Goal: Task Accomplishment & Management: Manage account settings

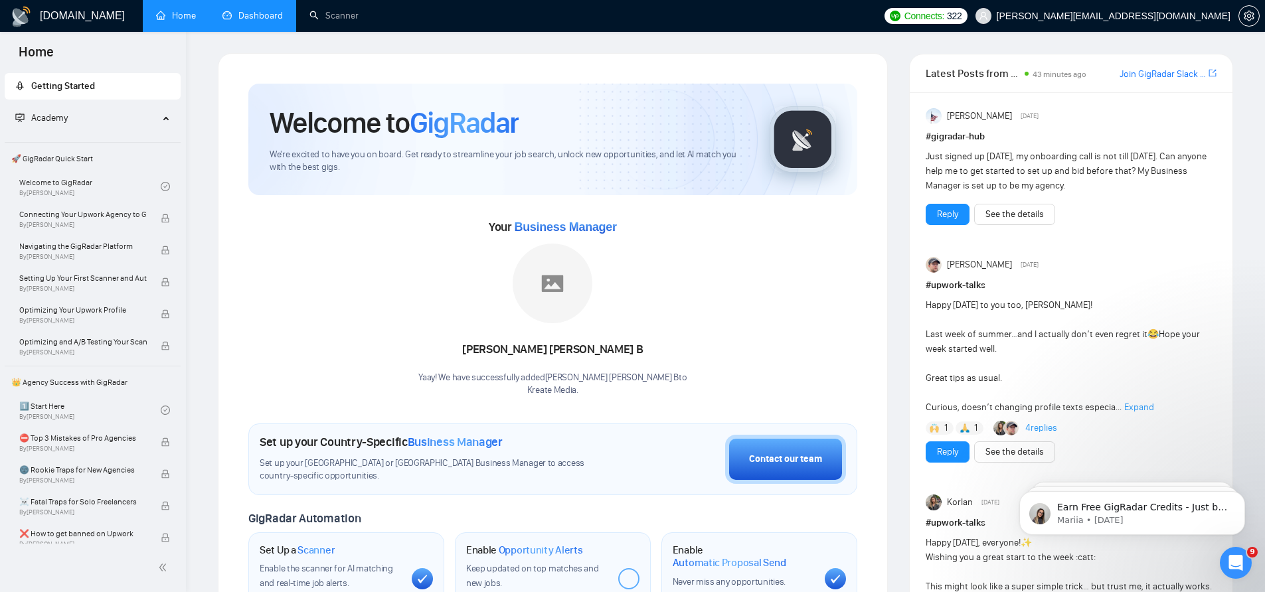
click at [265, 20] on link "Dashboard" at bounding box center [252, 15] width 60 height 11
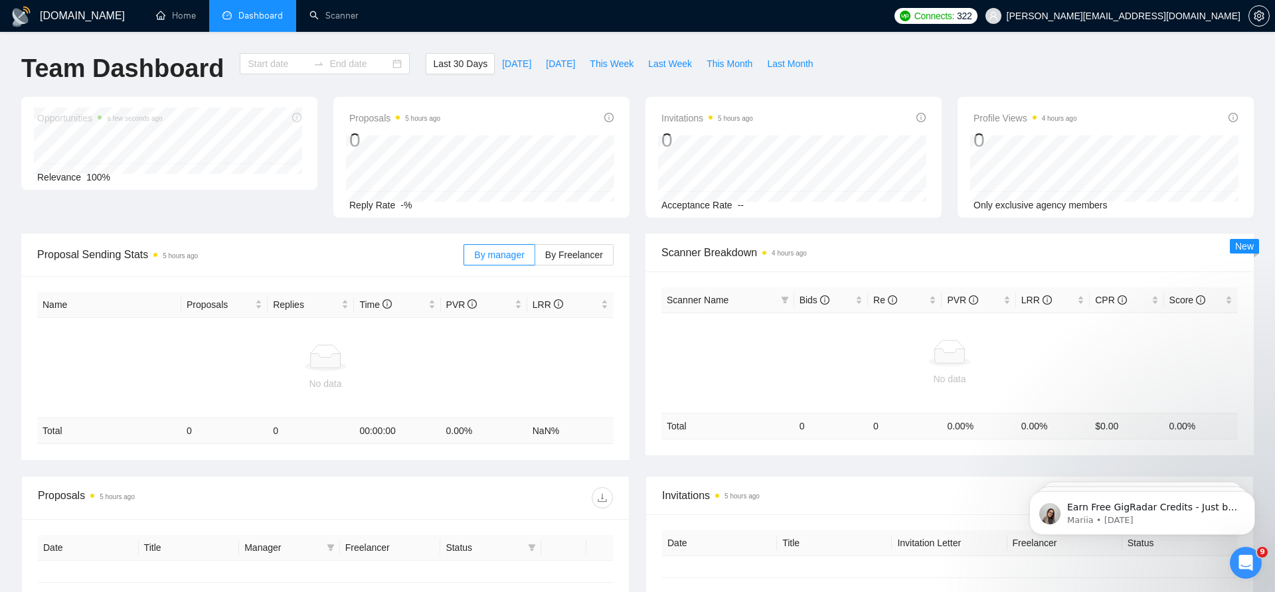
type input "[DATE]"
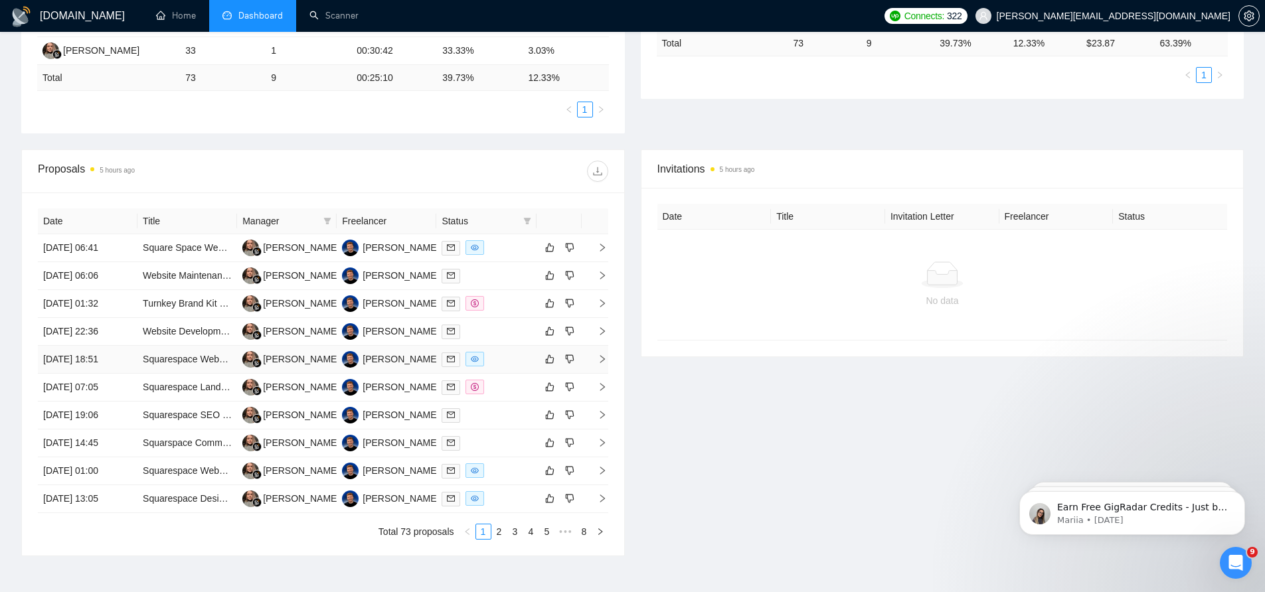
scroll to position [309, 0]
click at [498, 529] on link "2" at bounding box center [499, 531] width 15 height 15
click at [485, 530] on link "1" at bounding box center [483, 531] width 15 height 15
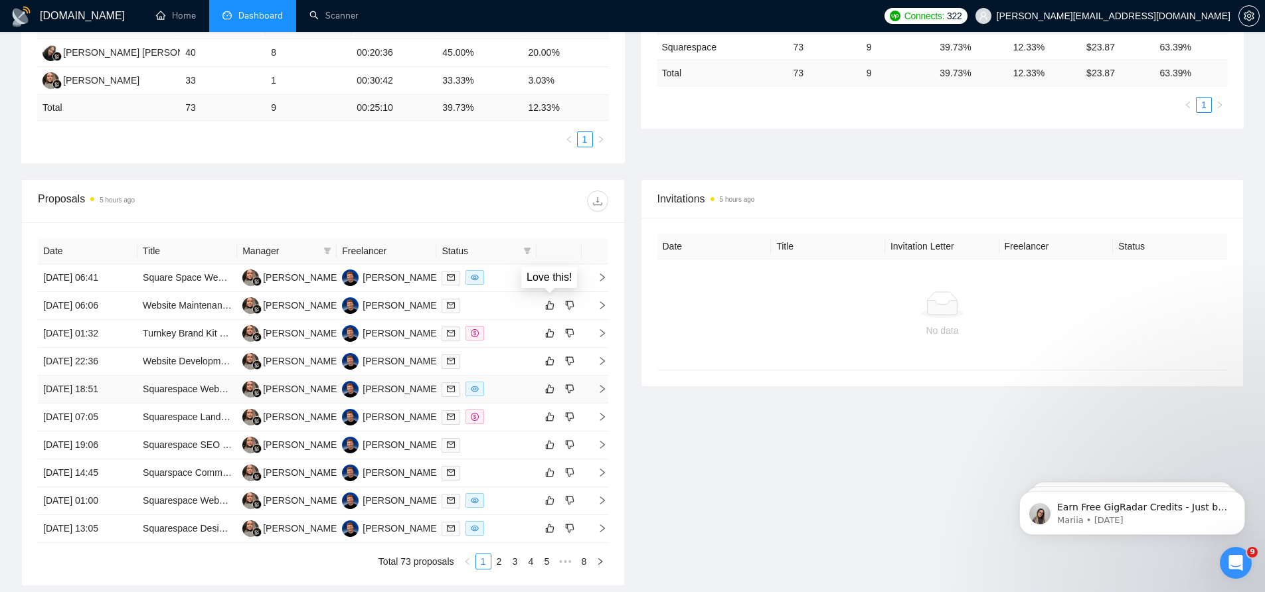
scroll to position [310, 0]
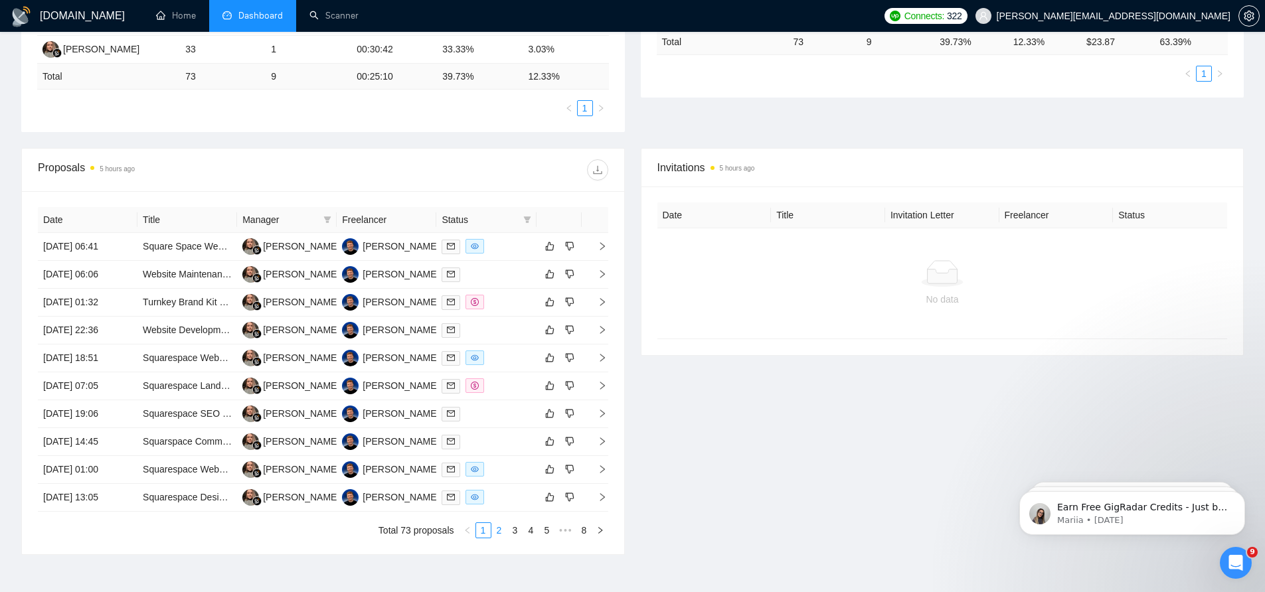
click at [499, 534] on link "2" at bounding box center [499, 530] width 15 height 15
click at [516, 534] on link "3" at bounding box center [515, 530] width 15 height 15
click at [480, 532] on link "1" at bounding box center [483, 530] width 15 height 15
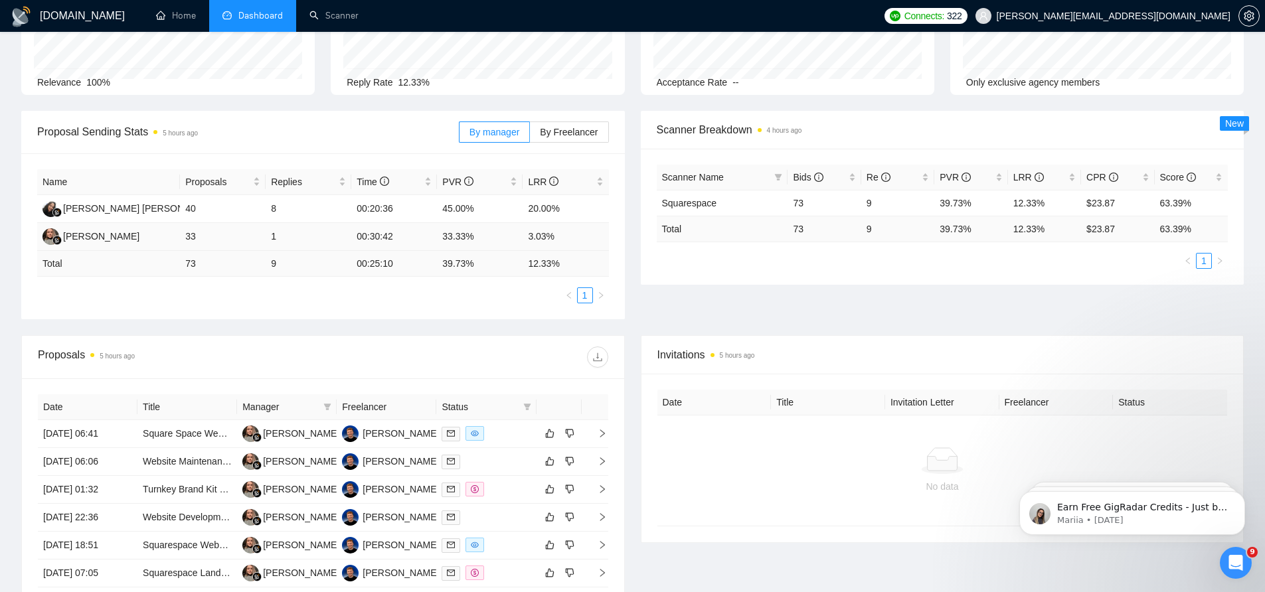
scroll to position [0, 0]
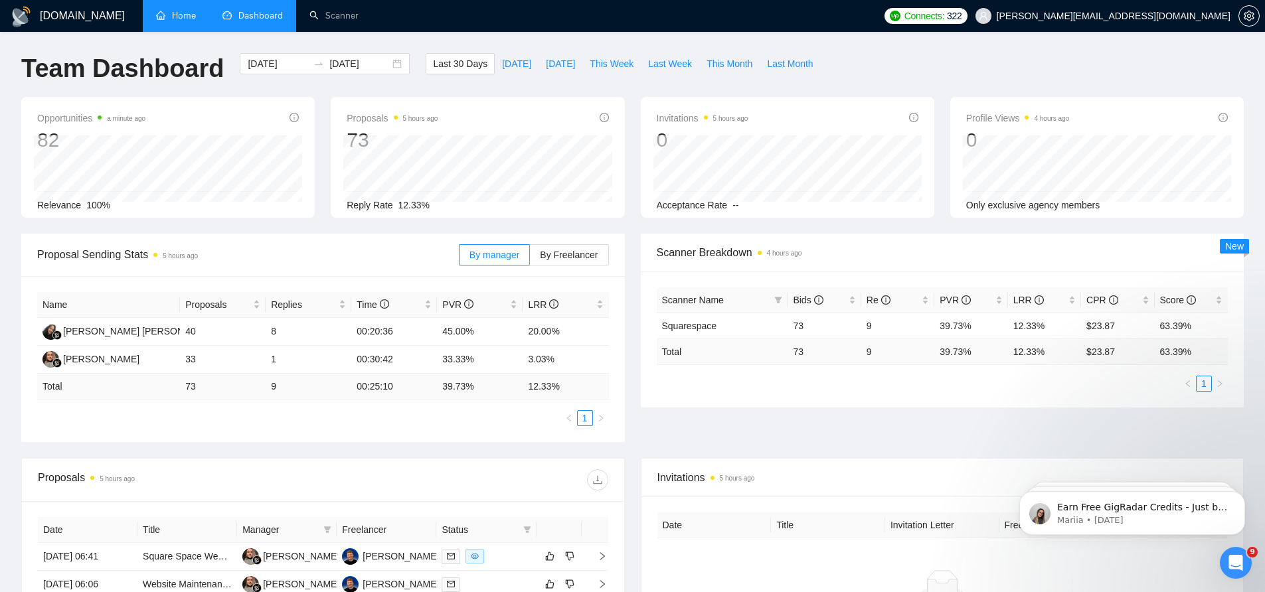
click at [187, 21] on link "Home" at bounding box center [176, 15] width 40 height 11
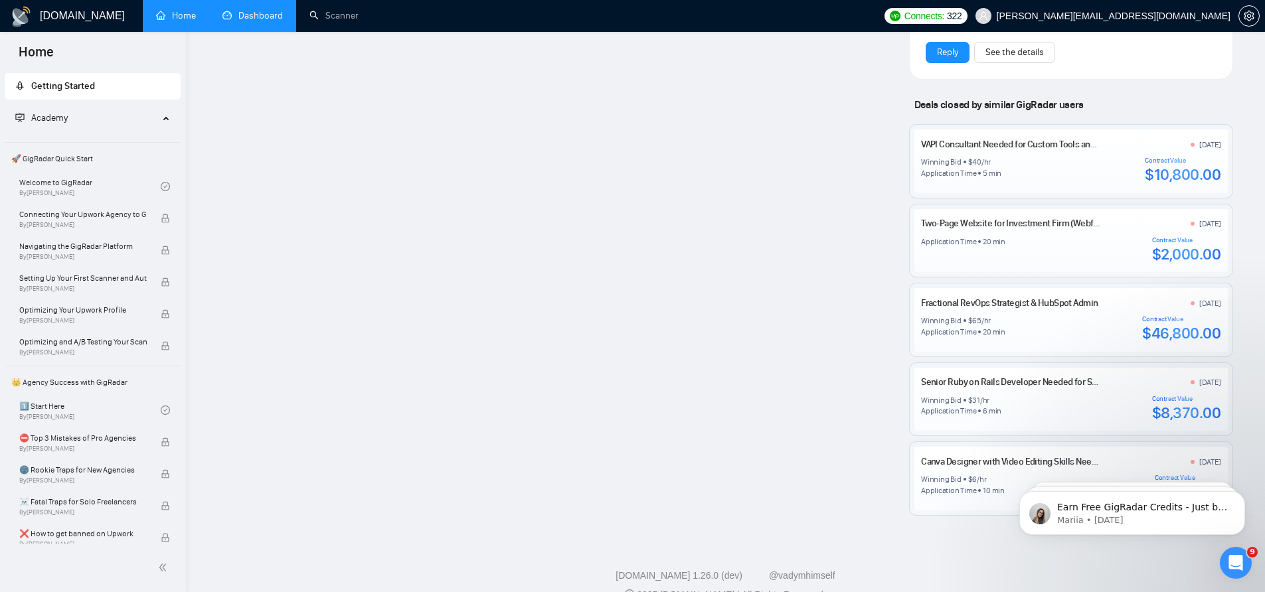
scroll to position [1354, 0]
